Goal: Information Seeking & Learning: Learn about a topic

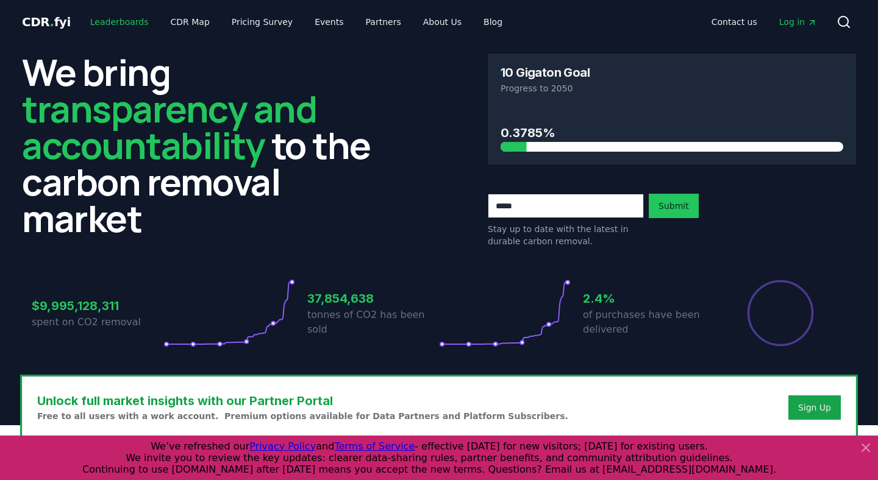
click at [110, 31] on link "Leaderboards" at bounding box center [119, 22] width 78 height 22
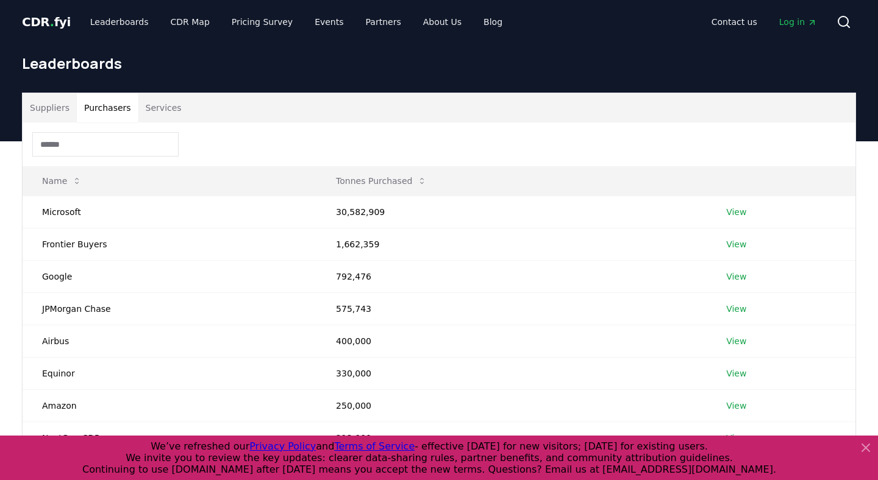
click at [113, 107] on button "Purchasers" at bounding box center [108, 107] width 62 height 29
copy td "30,582,909"
drag, startPoint x: 401, startPoint y: 210, endPoint x: 327, endPoint y: 210, distance: 73.8
click at [327, 210] on td "30,582,909" at bounding box center [511, 212] width 390 height 32
copy td "30,582,909"
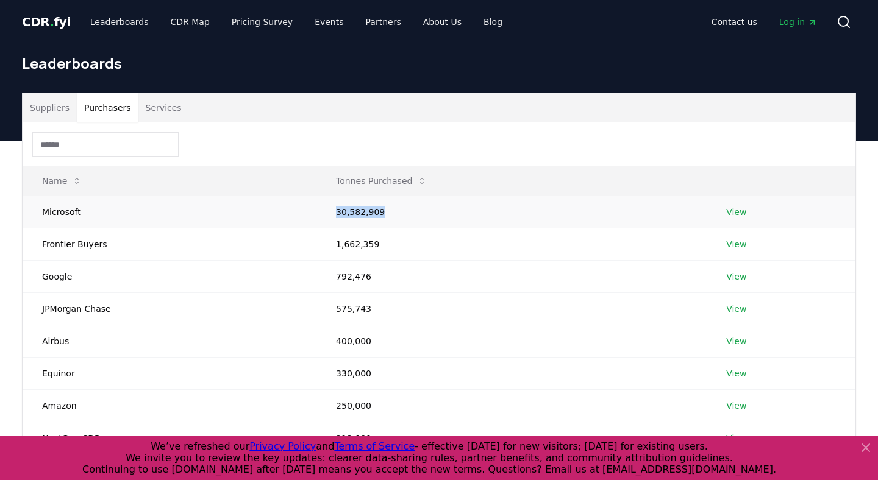
click at [363, 213] on td "30,582,909" at bounding box center [511, 212] width 390 height 32
click at [738, 218] on td "View" at bounding box center [781, 212] width 149 height 32
click at [738, 215] on link "View" at bounding box center [736, 212] width 20 height 12
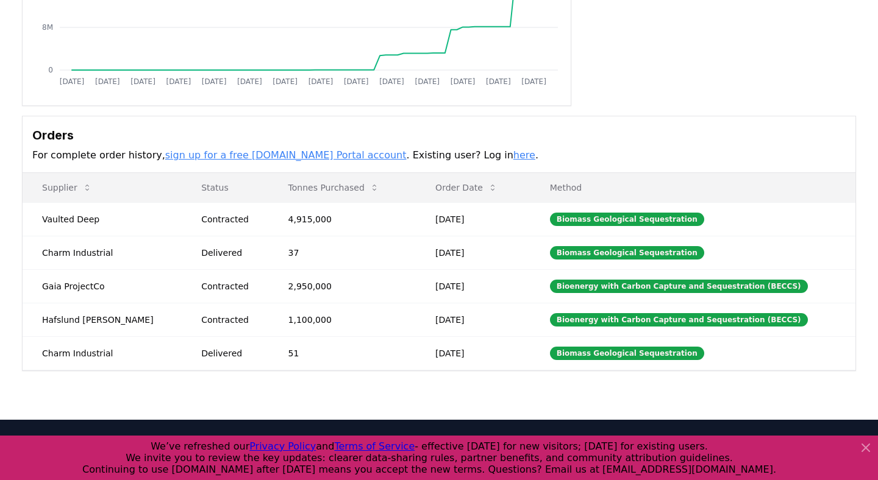
scroll to position [249, 0]
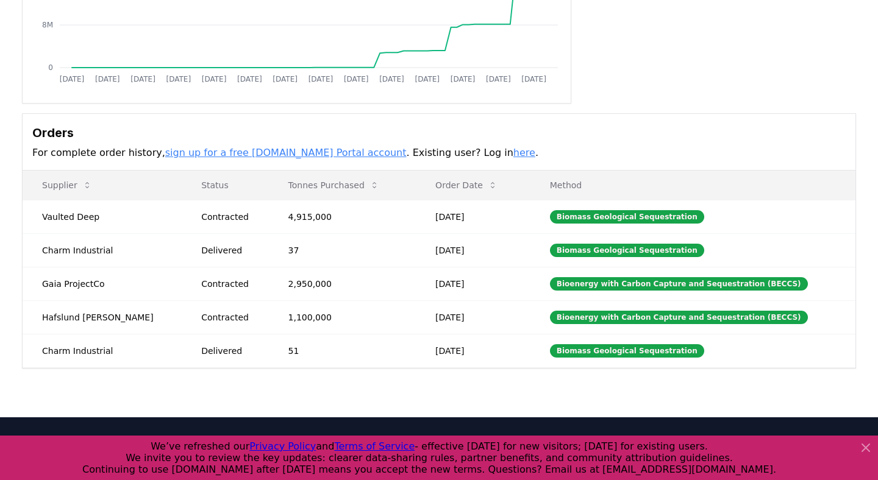
click at [233, 155] on link "sign up for a free CDR.fyi Portal account" at bounding box center [285, 153] width 241 height 12
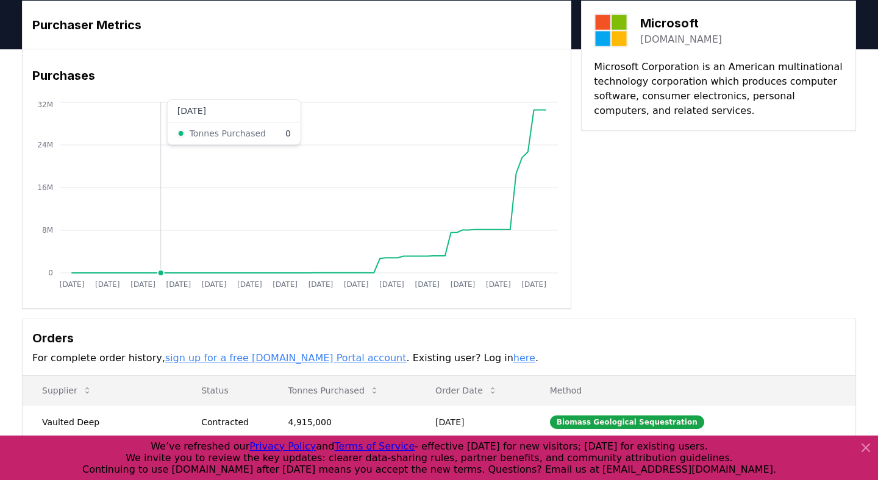
scroll to position [0, 0]
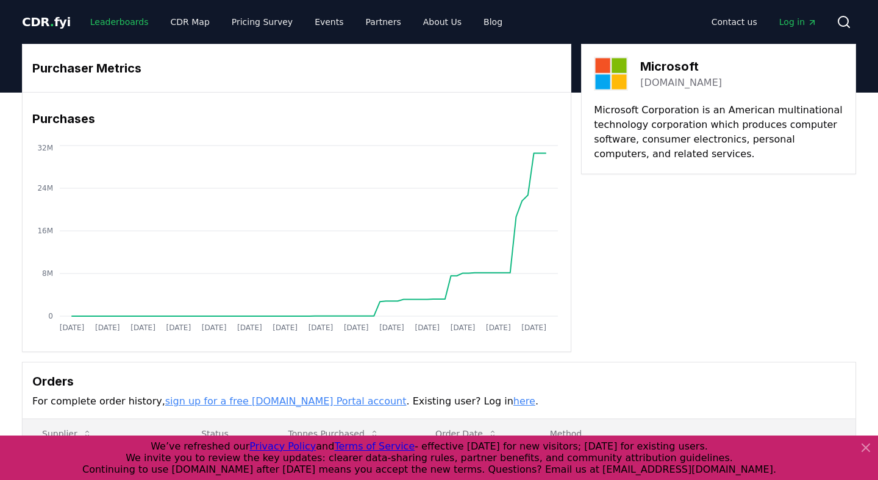
click at [116, 18] on link "Leaderboards" at bounding box center [119, 22] width 78 height 22
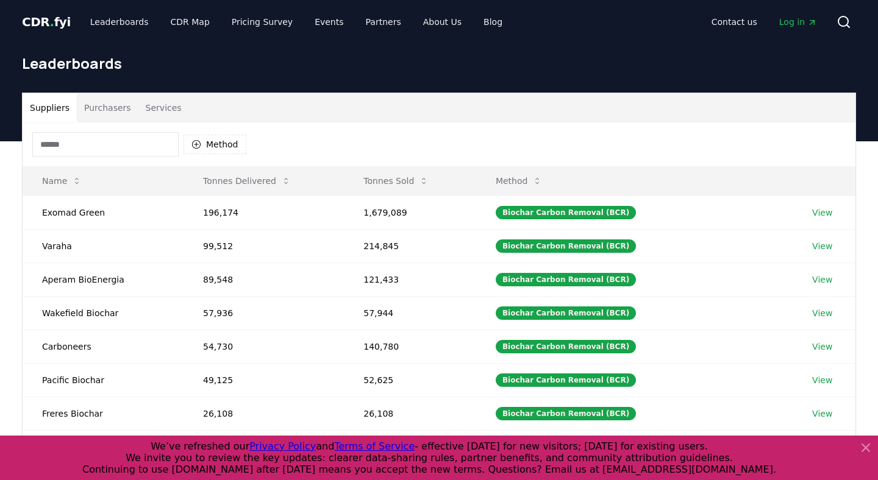
click at [94, 143] on input at bounding box center [105, 144] width 146 height 24
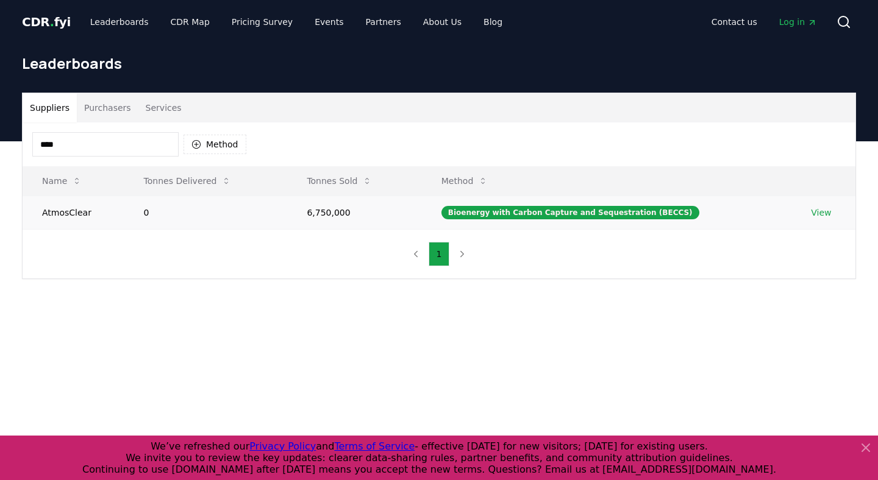
type input "****"
click at [817, 212] on link "View" at bounding box center [821, 213] width 20 height 12
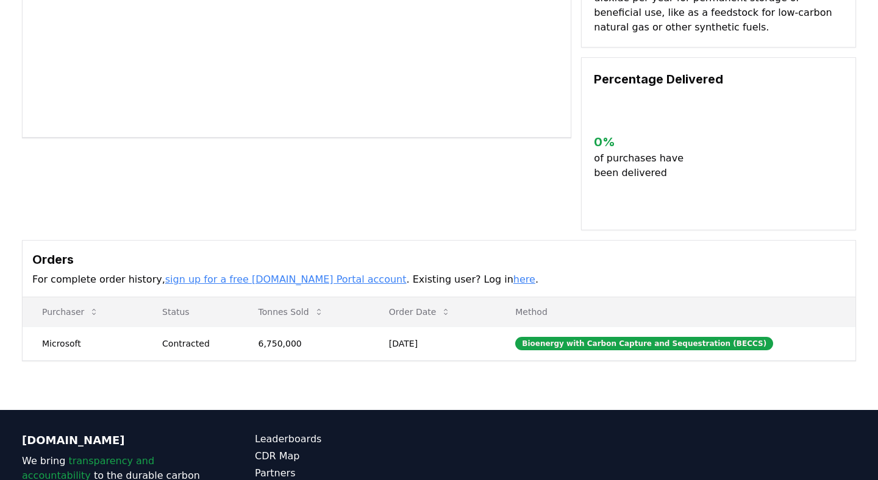
scroll to position [221, 0]
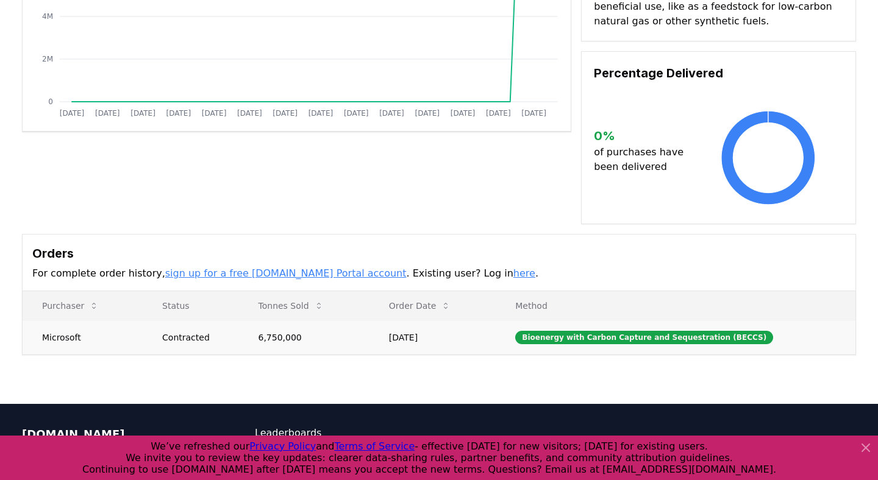
drag, startPoint x: 308, startPoint y: 337, endPoint x: 265, endPoint y: 338, distance: 43.3
copy td "6,750,000"
drag, startPoint x: 265, startPoint y: 338, endPoint x: 313, endPoint y: 337, distance: 48.2
click at [313, 337] on td "6,750,000" at bounding box center [304, 338] width 130 height 34
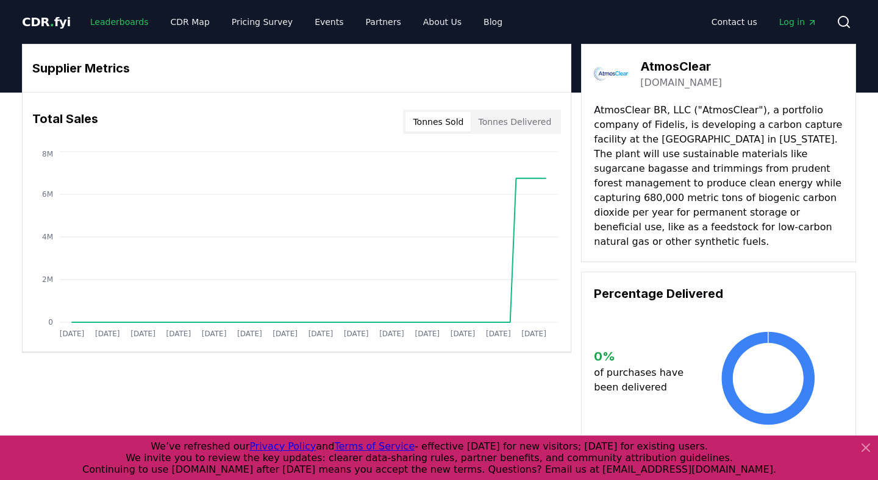
click at [107, 24] on link "Leaderboards" at bounding box center [119, 22] width 78 height 22
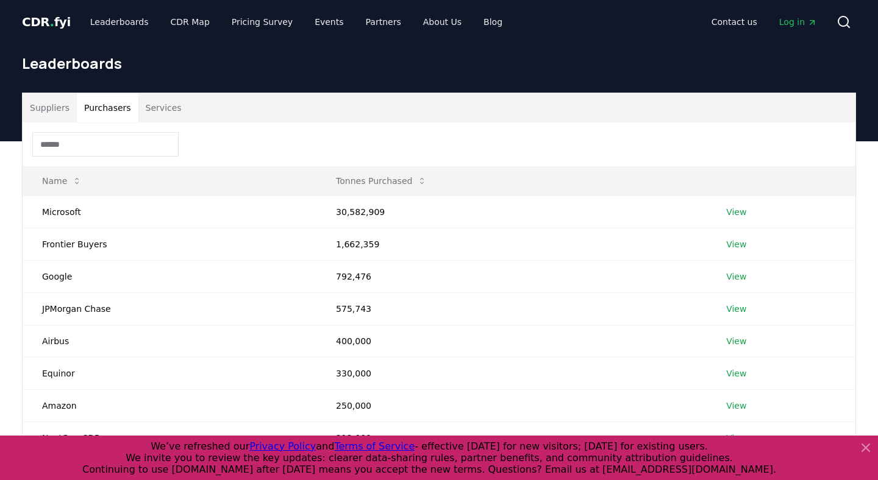
click at [109, 117] on button "Purchasers" at bounding box center [108, 107] width 62 height 29
click at [85, 212] on td "Microsoft" at bounding box center [170, 212] width 294 height 32
click at [738, 213] on link "View" at bounding box center [736, 212] width 20 height 12
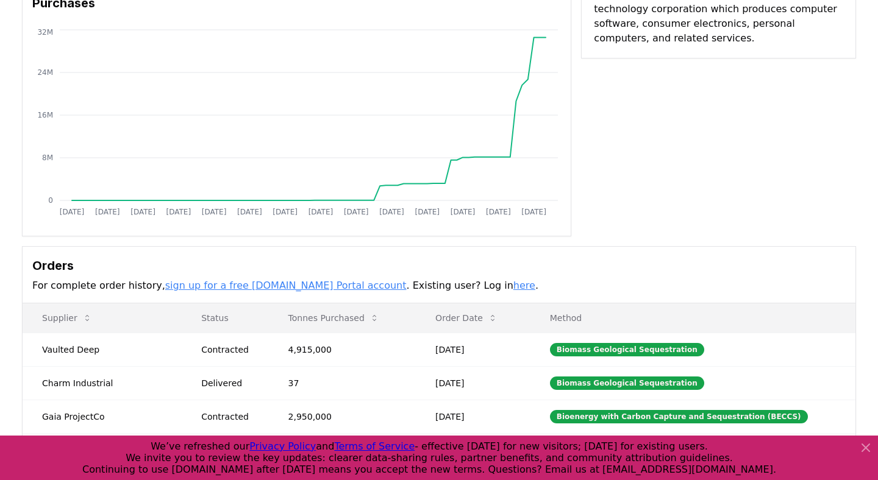
scroll to position [92, 0]
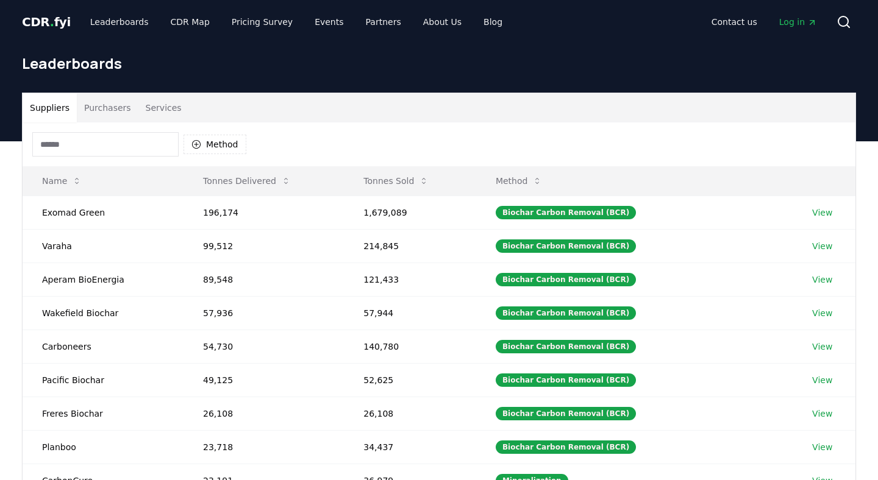
click at [117, 102] on button "Purchasers" at bounding box center [108, 107] width 62 height 29
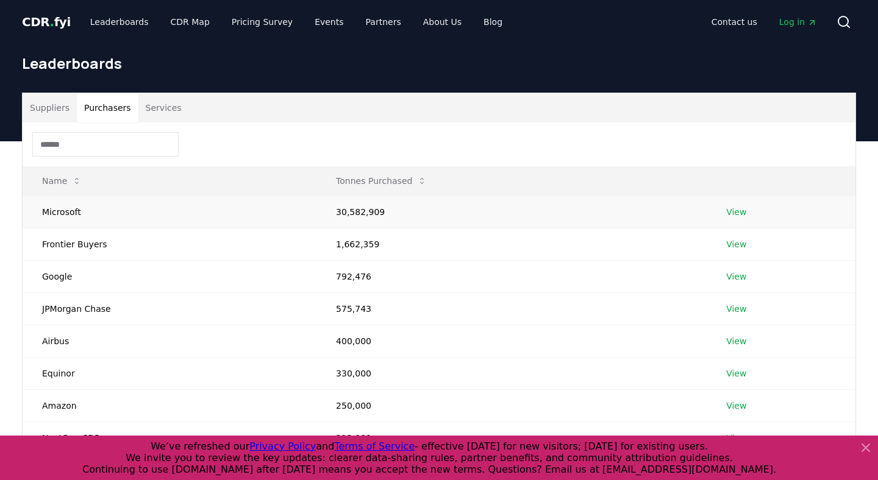
click at [733, 205] on td "View" at bounding box center [781, 212] width 149 height 32
click at [736, 207] on link "View" at bounding box center [736, 212] width 20 height 12
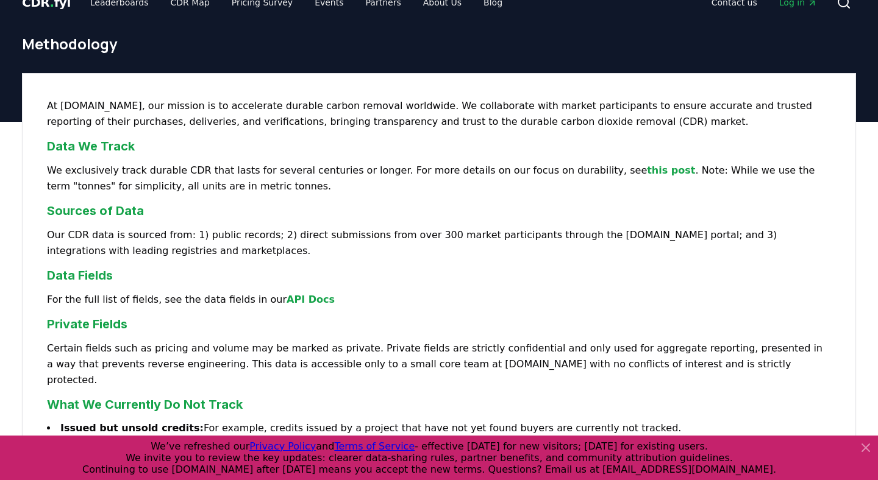
scroll to position [32, 0]
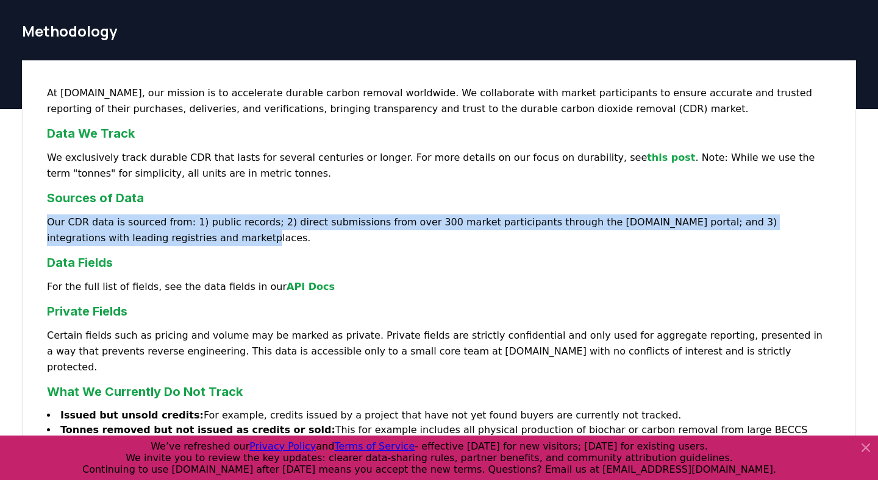
drag, startPoint x: 139, startPoint y: 237, endPoint x: 31, endPoint y: 223, distance: 108.9
copy p "Our CDR data is sourced from: 1) public records; 2) direct submissions from ove…"
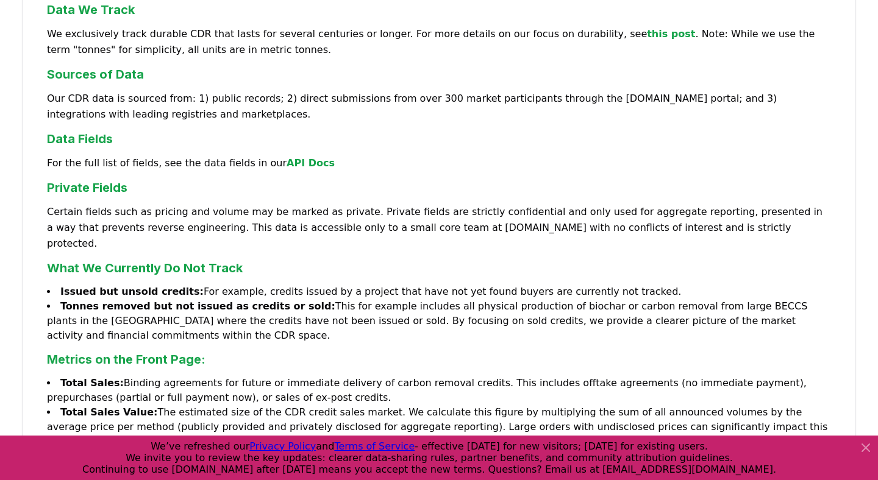
scroll to position [157, 0]
click at [186, 123] on div "At CDR.fyi, our mission is to accelerate durable carbon removal worldwide. We c…" at bounding box center [439, 420] width 834 height 969
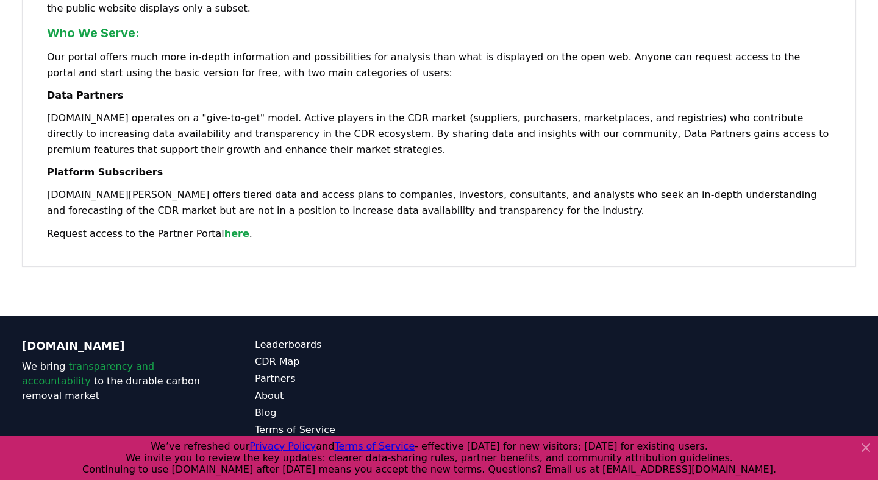
scroll to position [0, 0]
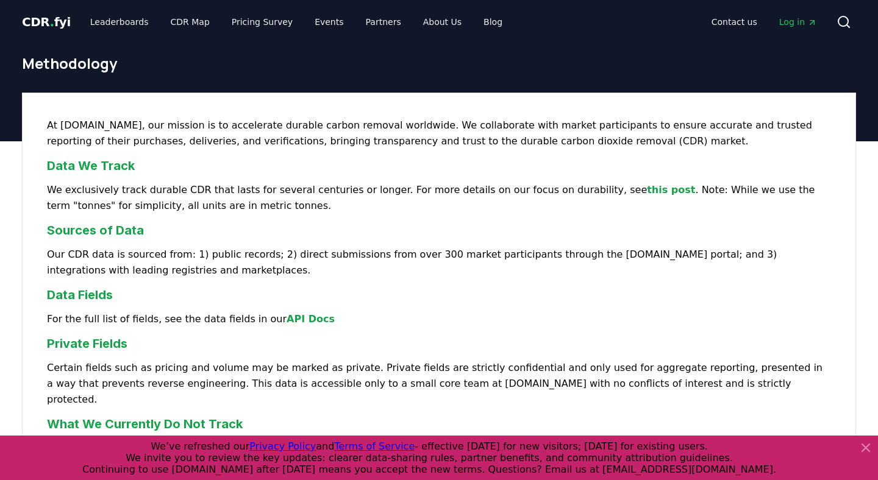
click at [50, 16] on span "." at bounding box center [52, 22] width 4 height 15
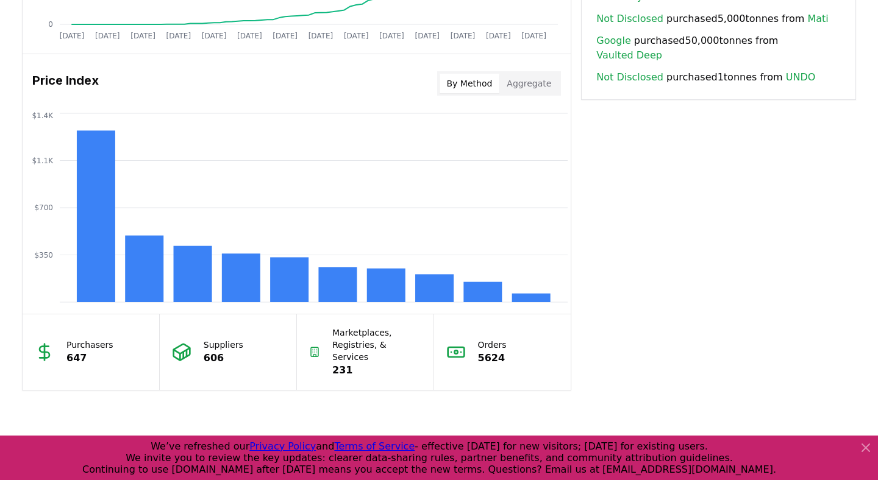
scroll to position [935, 0]
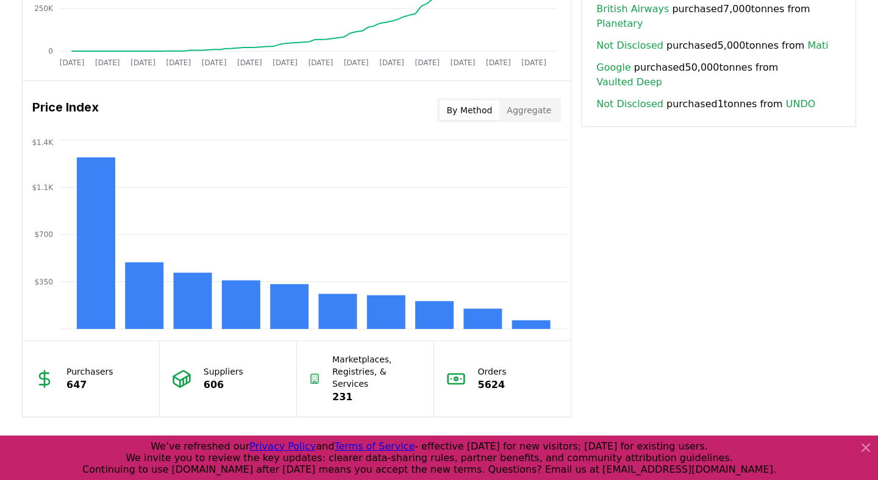
click at [540, 99] on div "By Method Aggregate" at bounding box center [499, 110] width 124 height 24
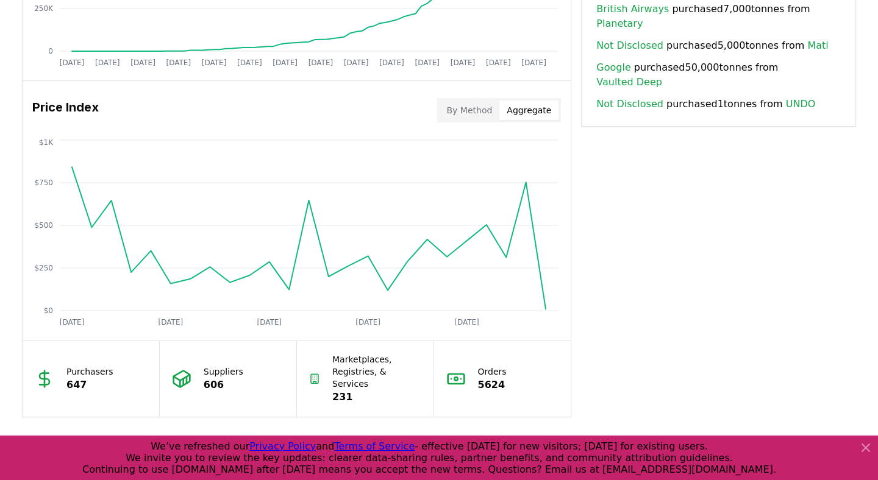
click at [540, 107] on button "Aggregate" at bounding box center [528, 111] width 59 height 20
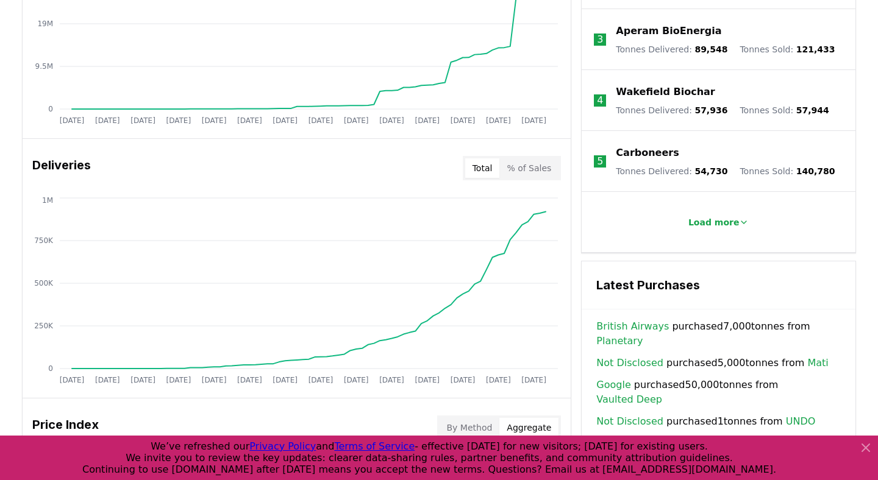
scroll to position [585, 0]
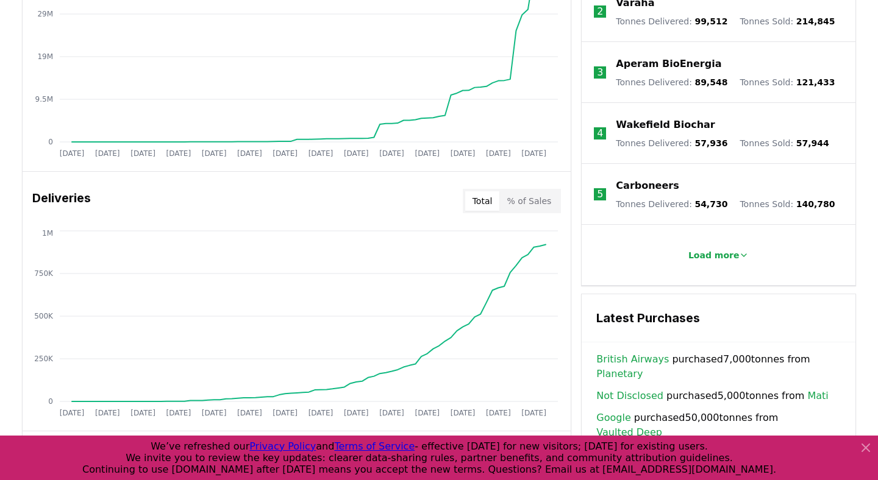
click at [546, 213] on div "Deliveries Total % of Sales" at bounding box center [297, 201] width 548 height 44
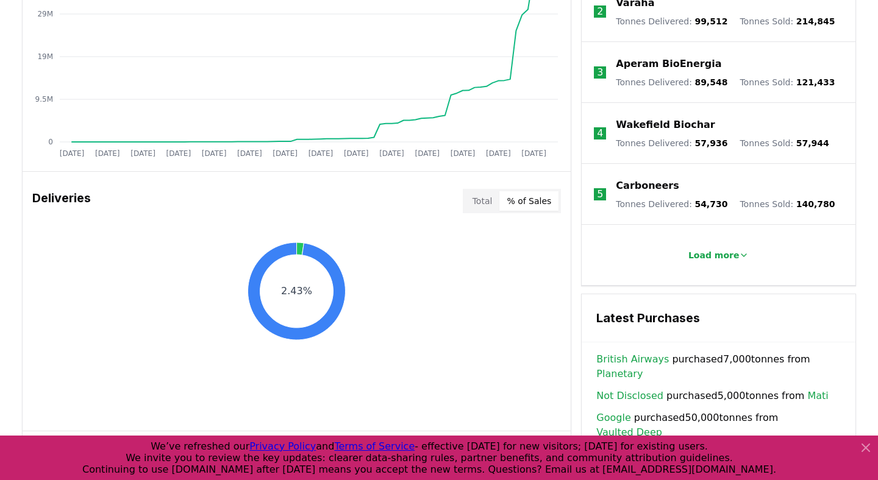
click at [531, 197] on button "% of Sales" at bounding box center [528, 201] width 59 height 20
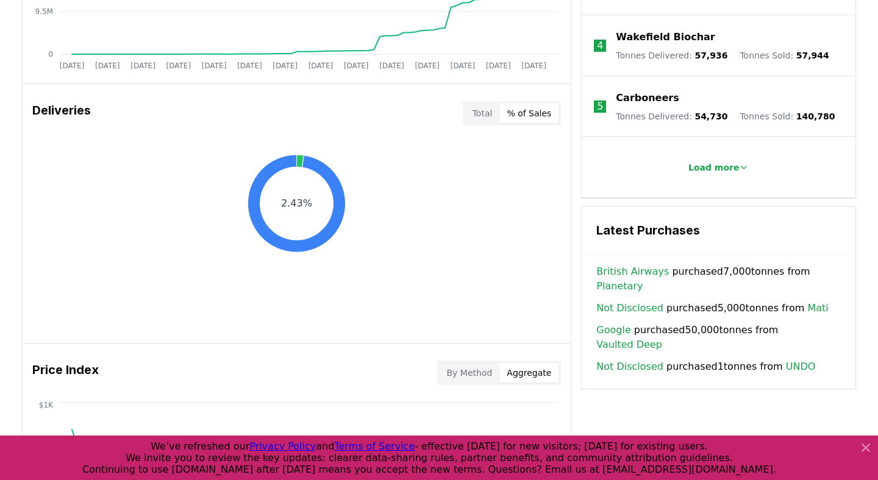
scroll to position [697, 0]
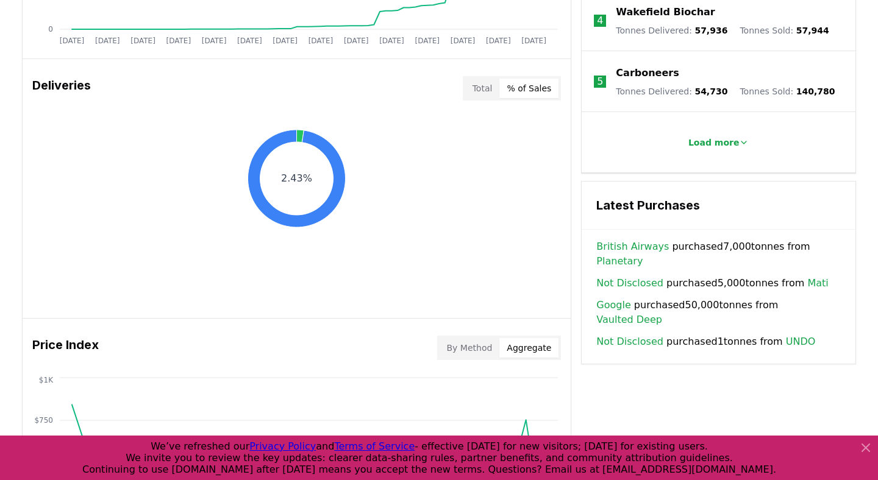
drag, startPoint x: 714, startPoint y: 124, endPoint x: 713, endPoint y: 215, distance: 90.8
click at [714, 215] on div "Leaderboards View All Suppliers Purchasers Services 1 Exomad Green Tonnes Deliv…" at bounding box center [718, 57] width 275 height 614
click at [700, 243] on span "British Airways purchased 7,000 tonnes from Planetary" at bounding box center [718, 254] width 244 height 29
click at [655, 201] on h3 "Latest Purchases" at bounding box center [718, 205] width 244 height 18
click at [708, 142] on button "Load more" at bounding box center [719, 142] width 80 height 24
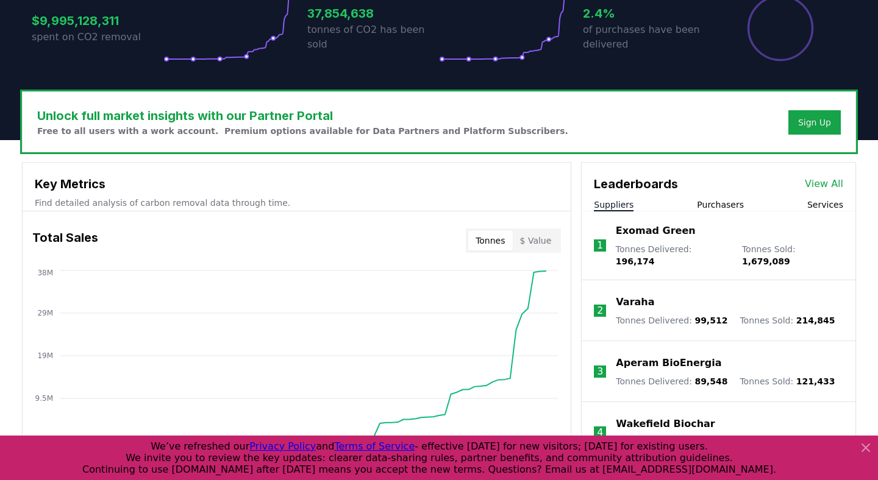
scroll to position [297, 0]
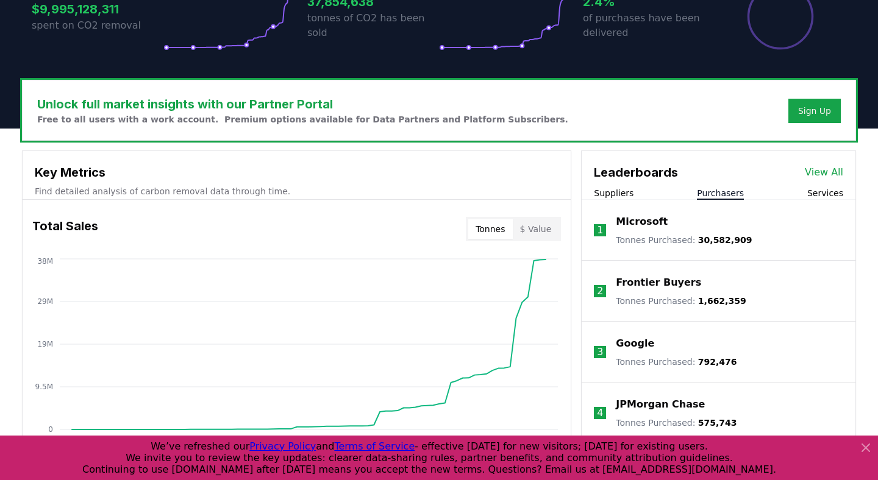
click at [724, 193] on button "Purchasers" at bounding box center [720, 193] width 47 height 12
click at [830, 192] on button "Services" at bounding box center [825, 193] width 36 height 12
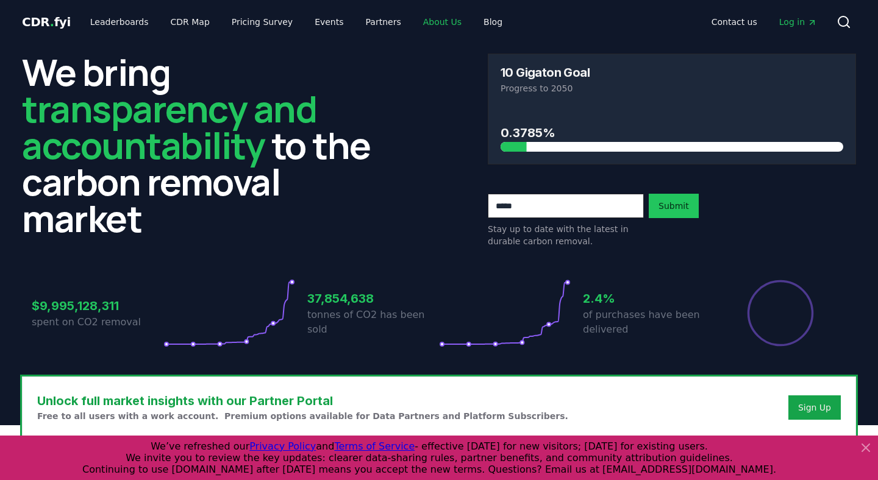
click at [424, 22] on link "About Us" at bounding box center [442, 22] width 58 height 22
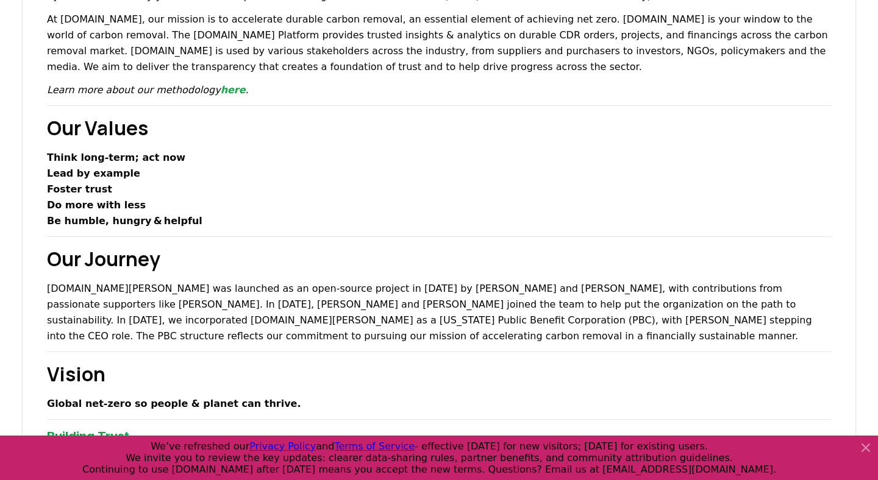
scroll to position [200, 0]
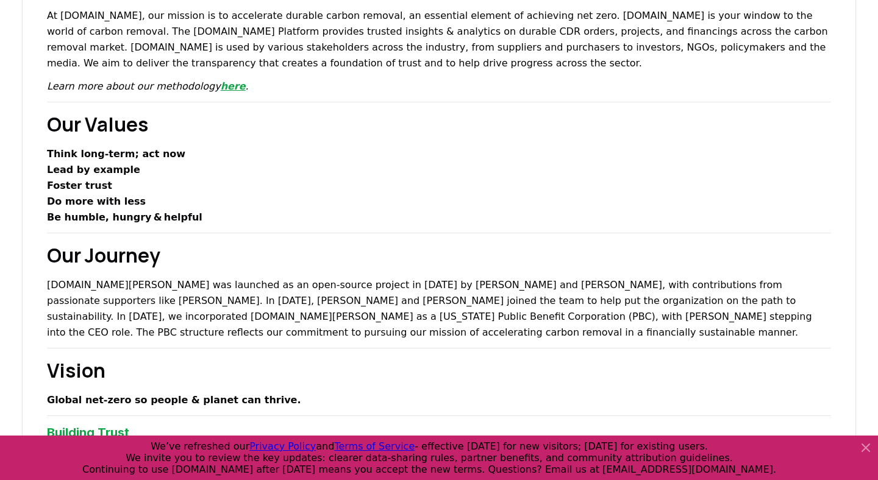
click at [221, 89] on link "here" at bounding box center [233, 86] width 25 height 12
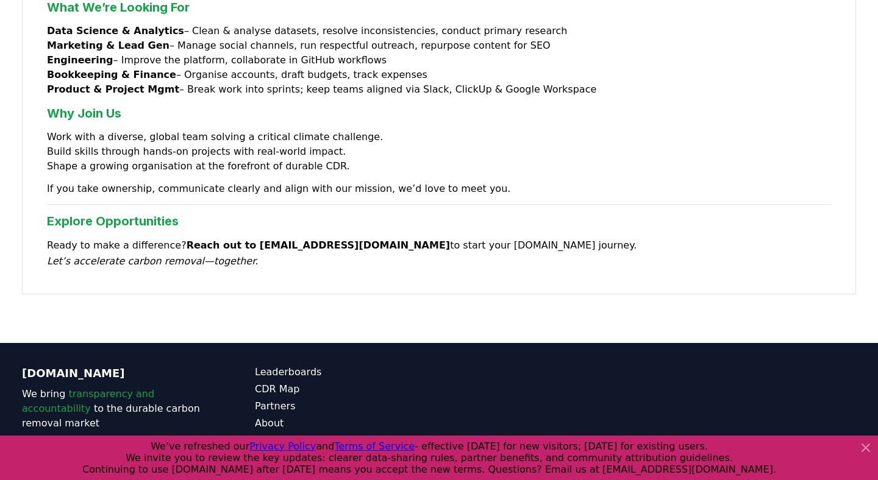
scroll to position [1027, 0]
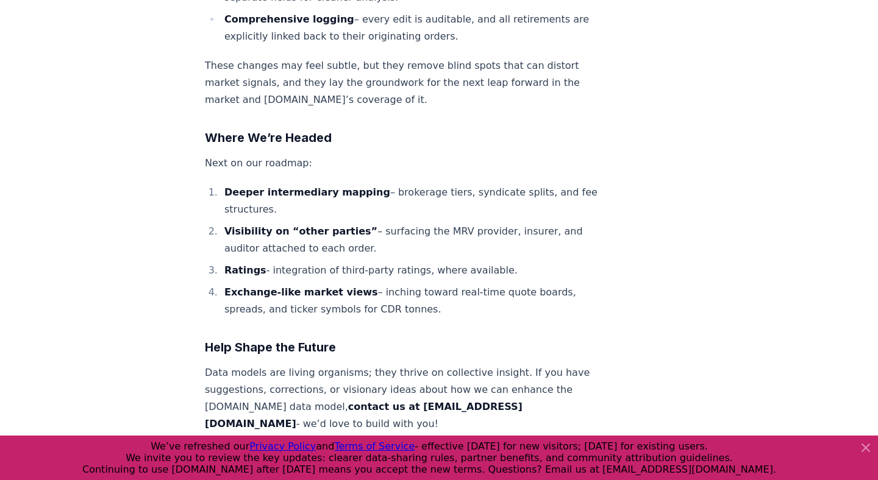
scroll to position [1210, 0]
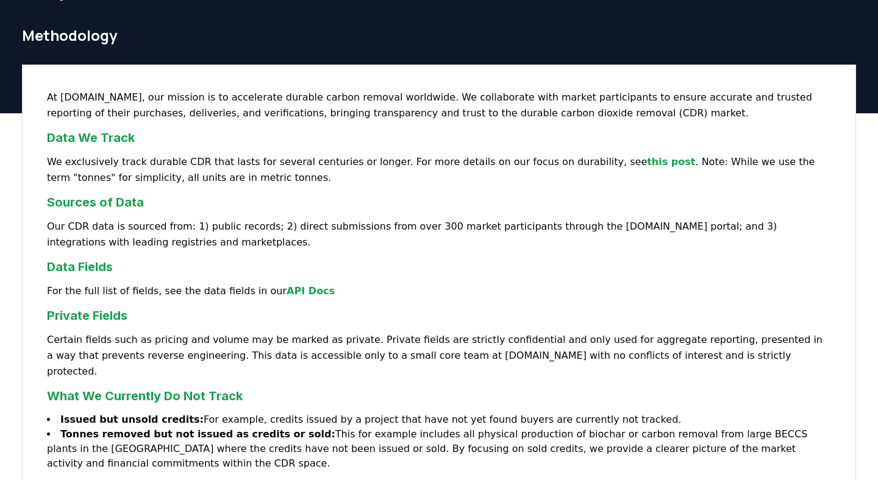
scroll to position [31, 0]
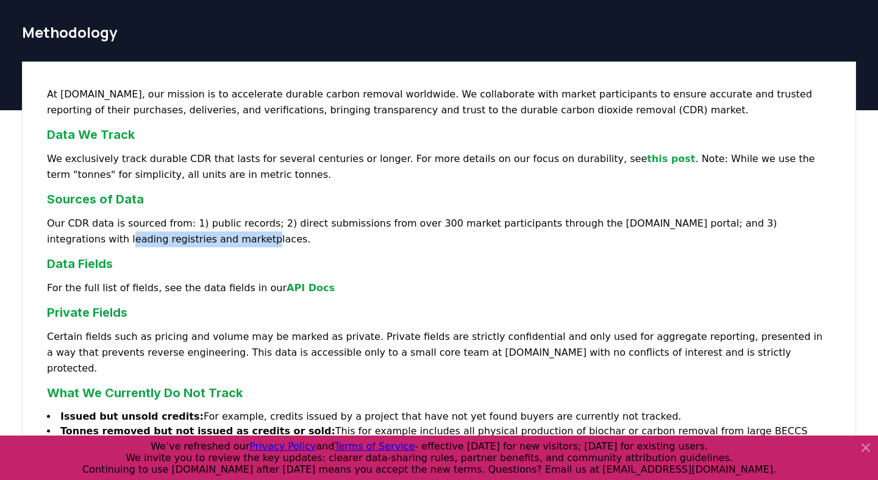
copy p "registries and marketplaces."
drag, startPoint x: 674, startPoint y: 241, endPoint x: 772, endPoint y: 224, distance: 100.2
click at [772, 224] on p "Our CDR data is sourced from: 1) public records; 2) direct submissions from ove…" at bounding box center [439, 232] width 784 height 32
